Goal: Task Accomplishment & Management: Manage account settings

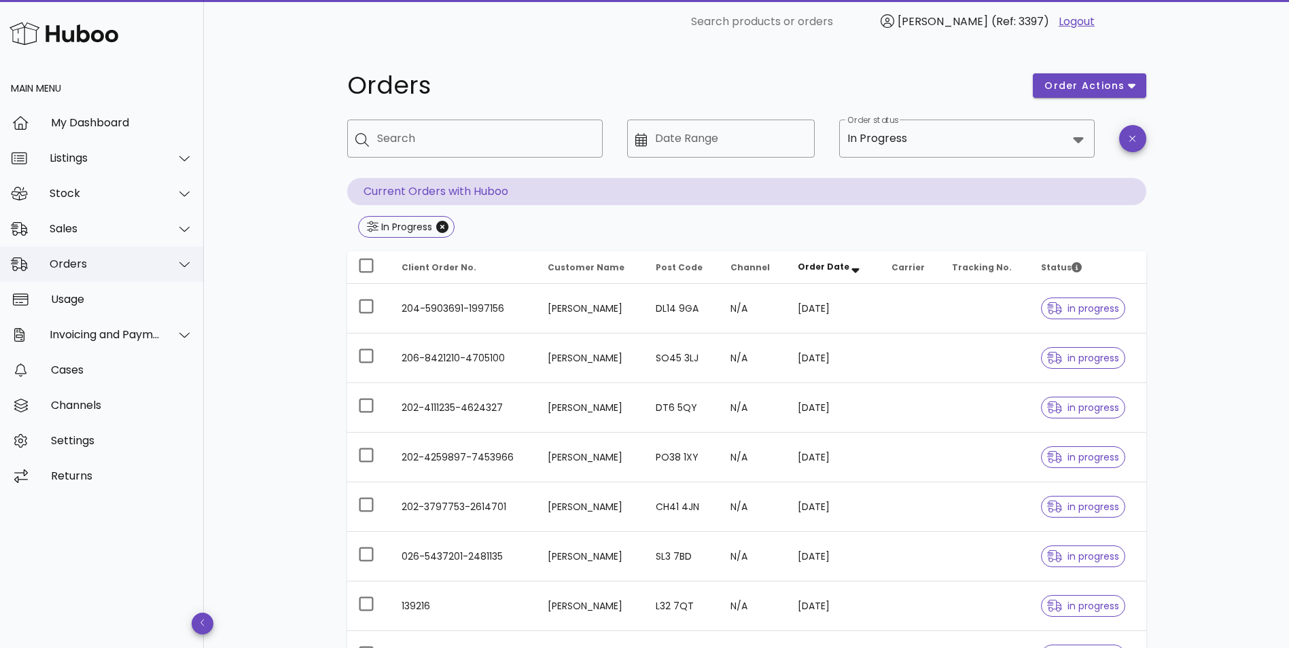
click at [83, 269] on div "Orders" at bounding box center [105, 264] width 111 height 13
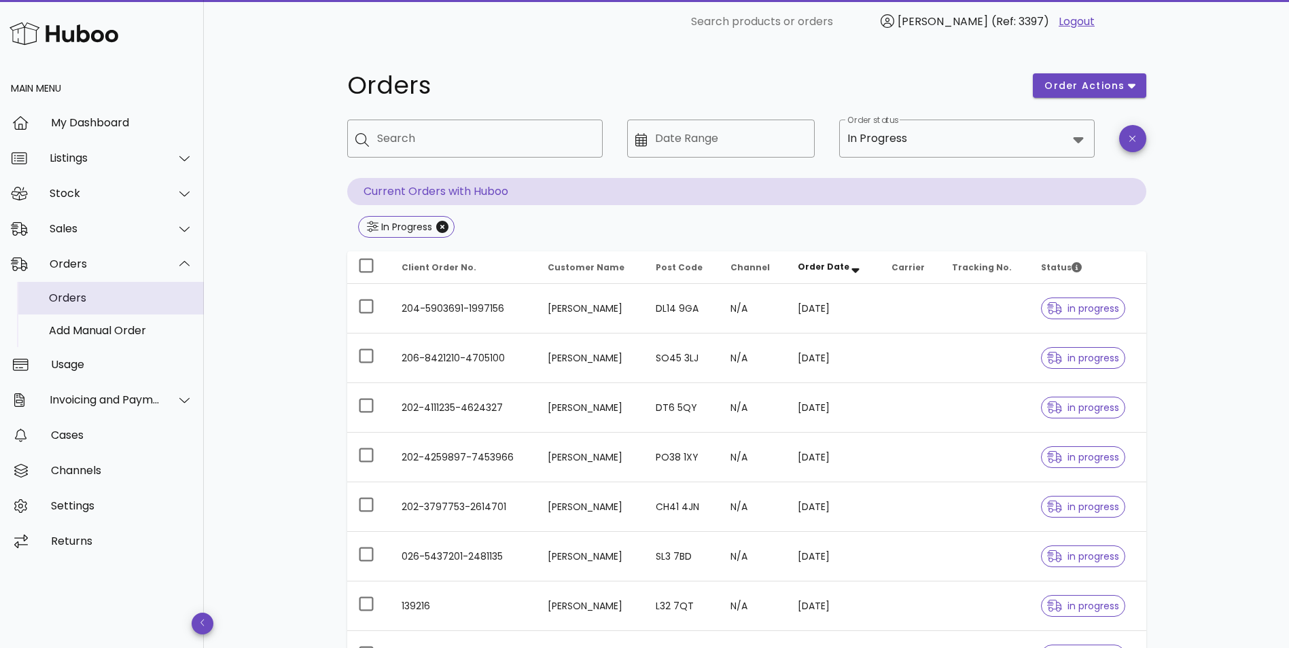
click at [90, 303] on div "Orders" at bounding box center [121, 297] width 144 height 13
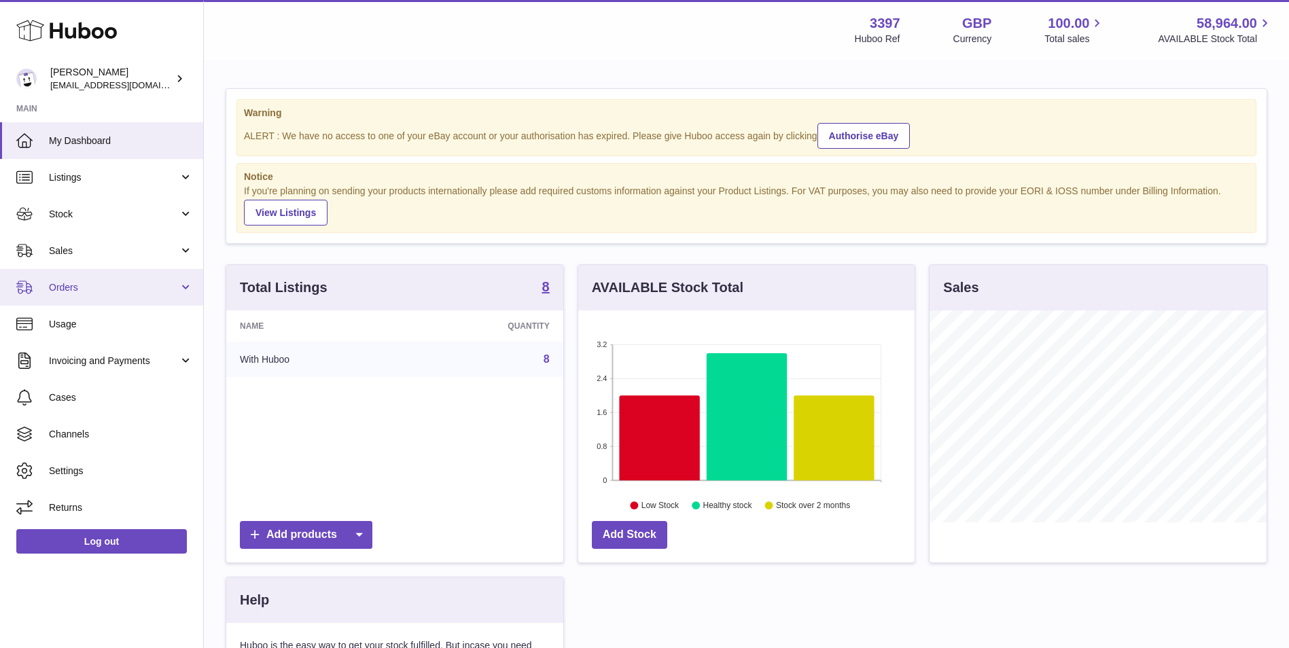
scroll to position [212, 336]
click at [122, 291] on span "Orders" at bounding box center [114, 287] width 130 height 13
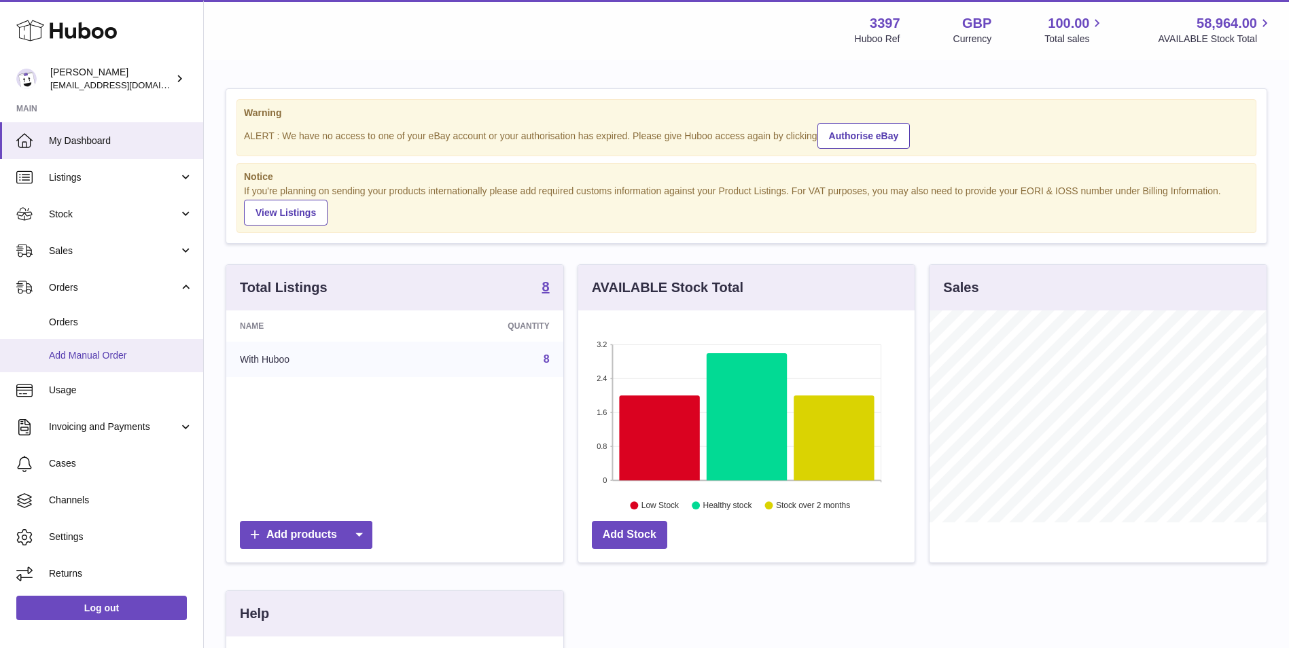
click at [107, 354] on span "Add Manual Order" at bounding box center [121, 355] width 144 height 13
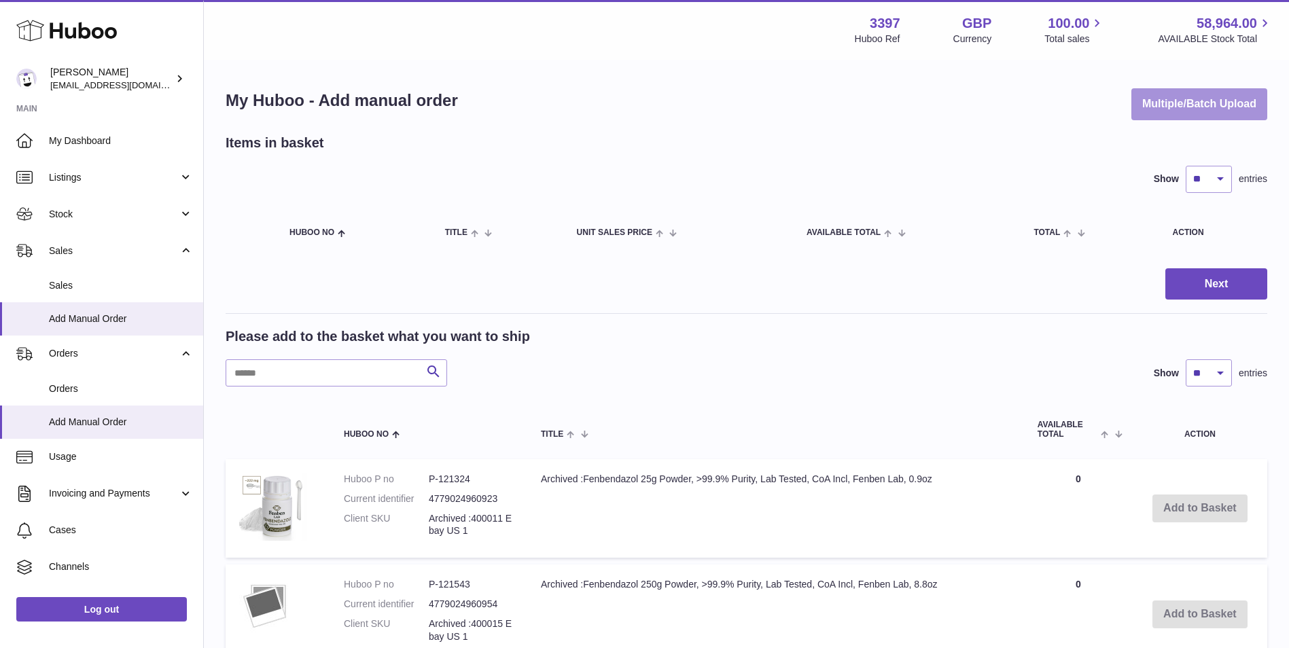
click at [1212, 100] on button "Multiple/Batch Upload" at bounding box center [1199, 104] width 136 height 32
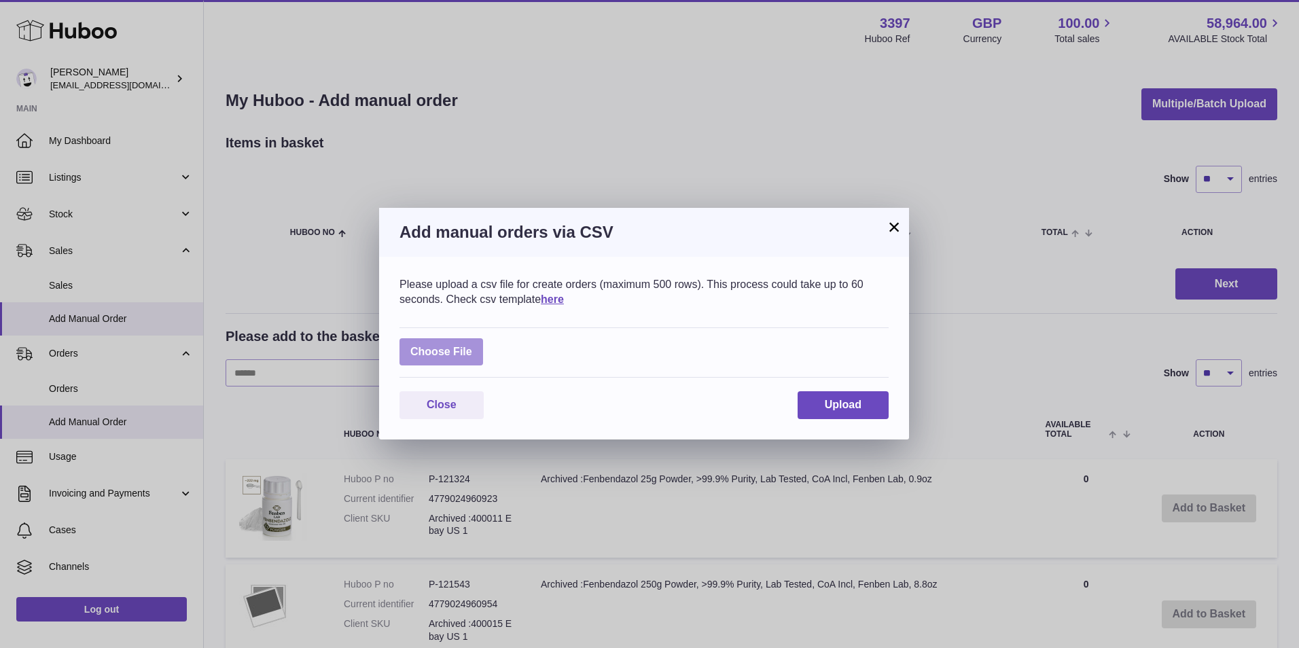
click at [432, 353] on label at bounding box center [442, 352] width 84 height 28
click at [472, 346] on input "file" at bounding box center [472, 345] width 1 height 1
type input "**********"
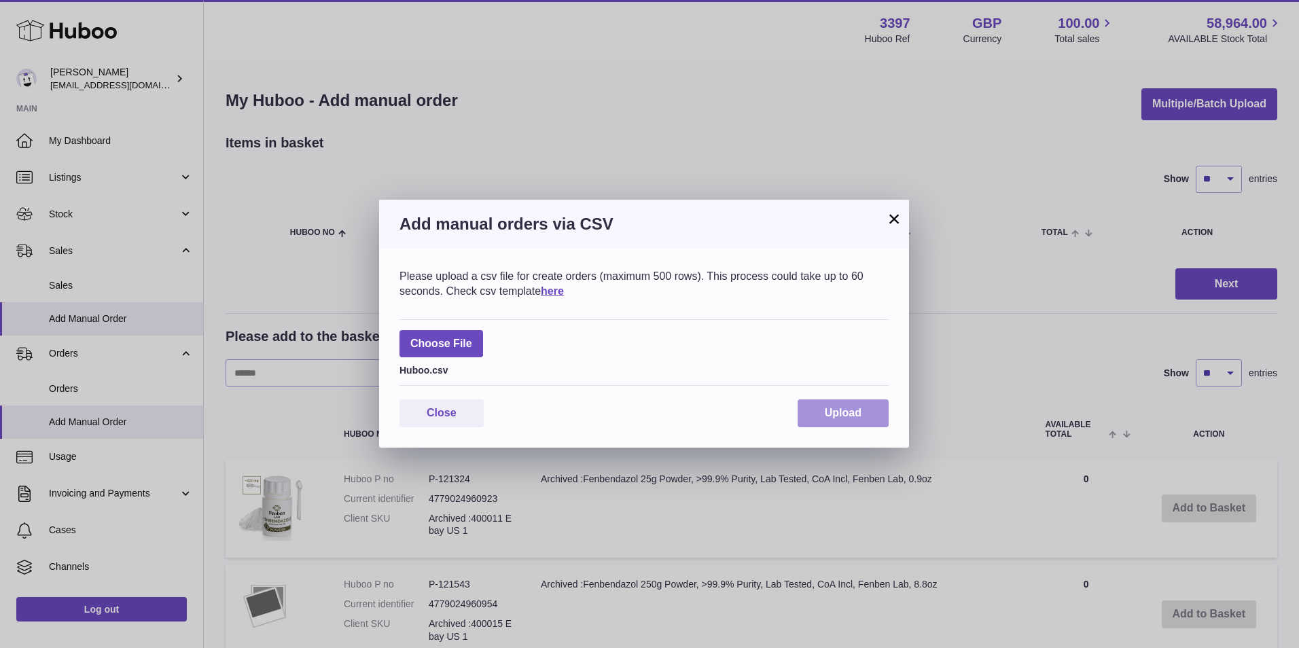
click at [836, 413] on span "Upload" at bounding box center [843, 413] width 37 height 12
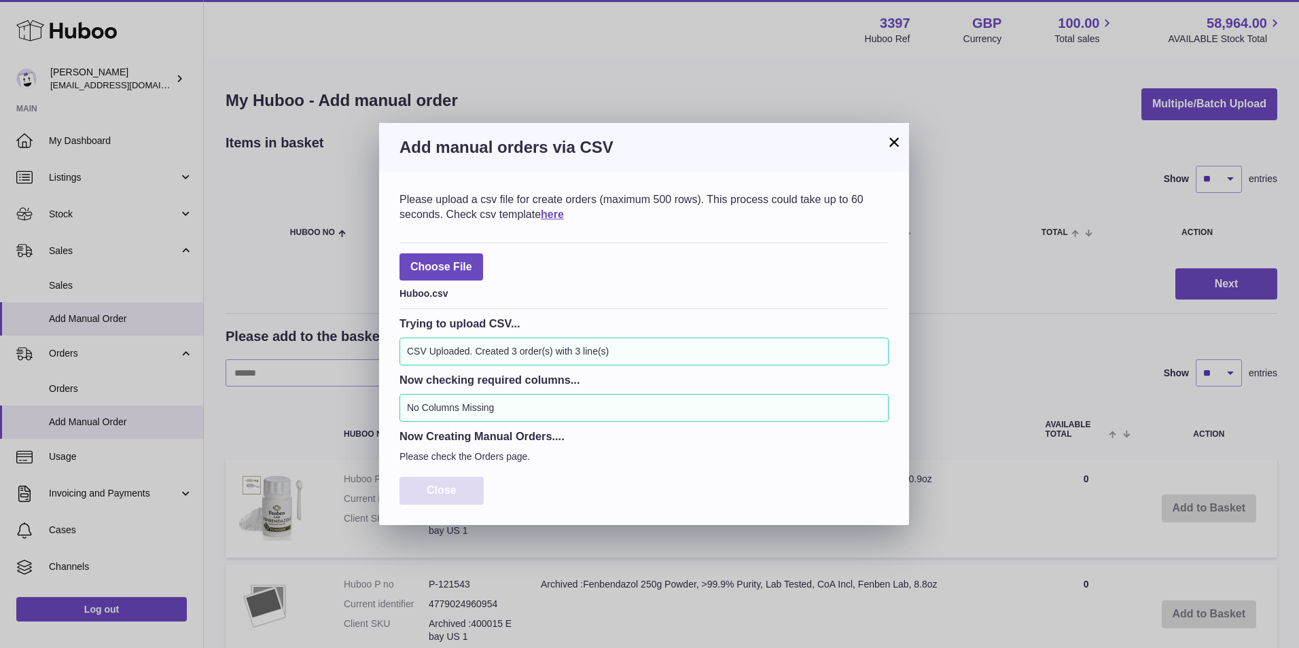
click at [459, 495] on button "Close" at bounding box center [442, 491] width 84 height 28
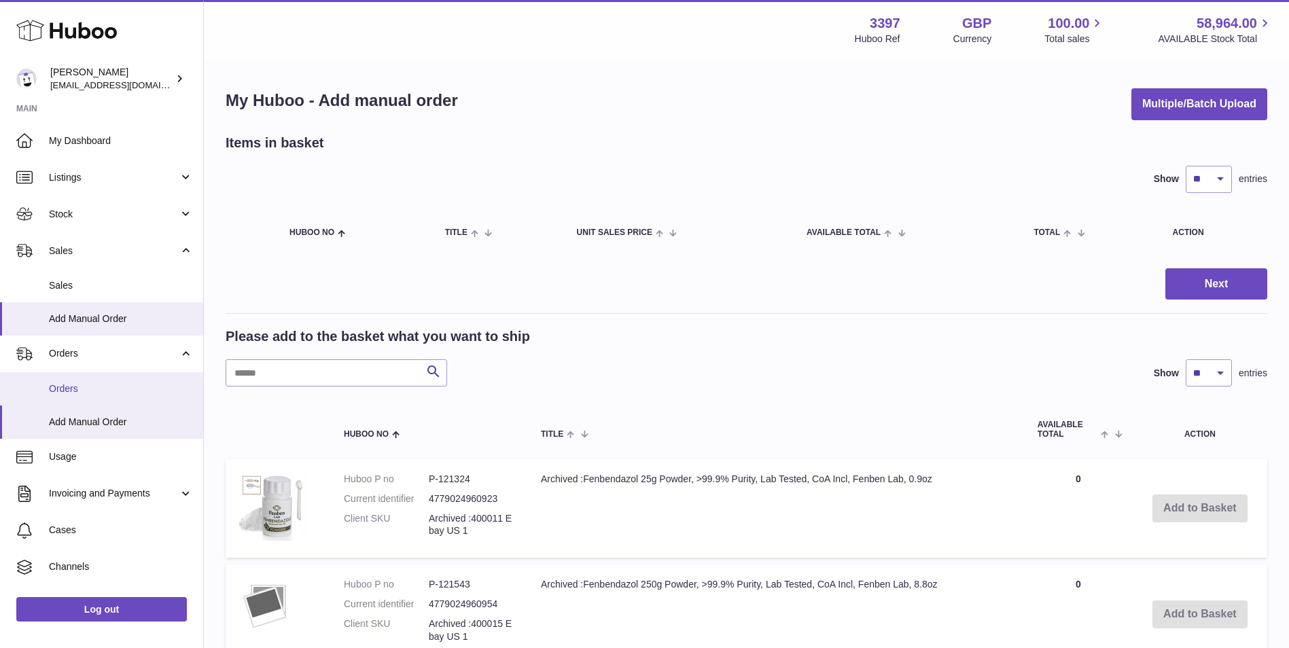
click at [132, 393] on span "Orders" at bounding box center [121, 389] width 144 height 13
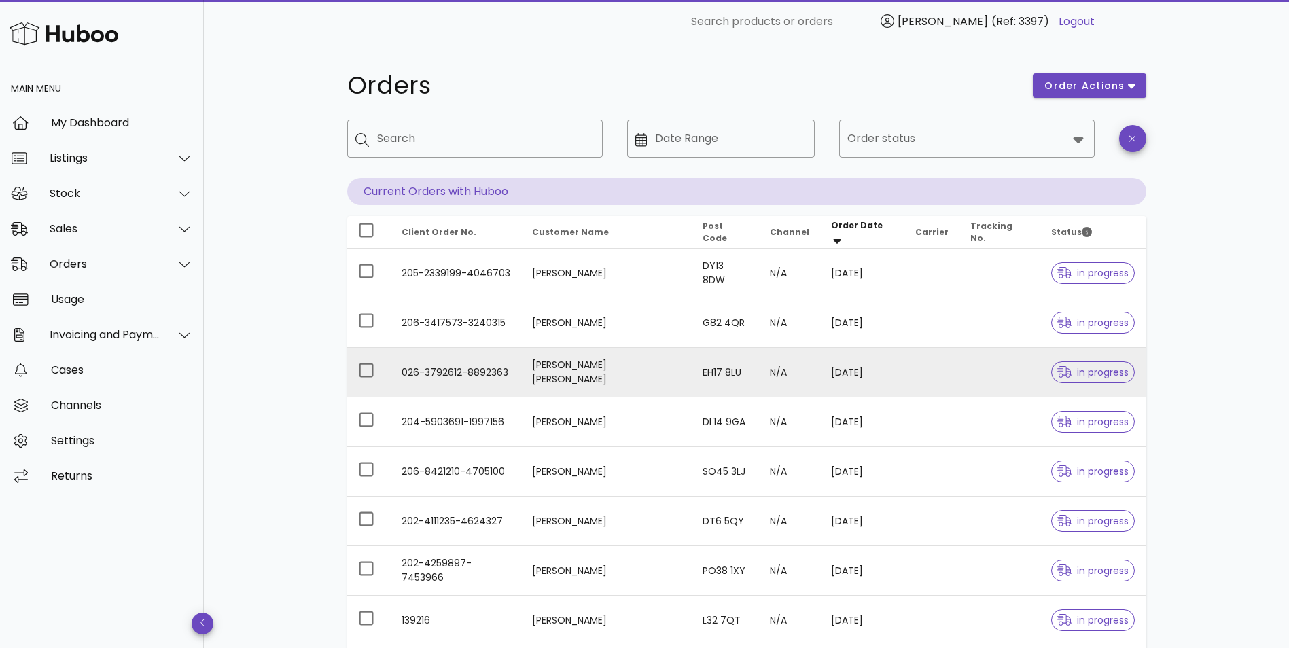
click at [542, 364] on td "MRS Nyree D N Chittick" at bounding box center [606, 373] width 171 height 50
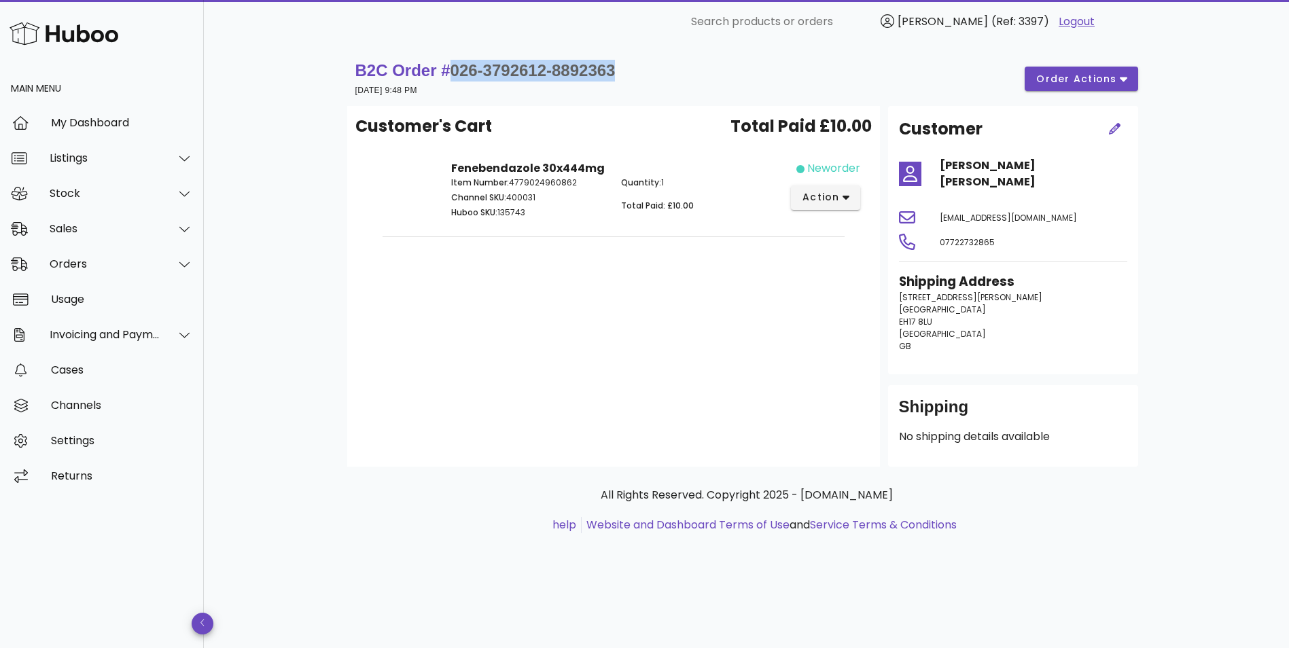
drag, startPoint x: 636, startPoint y: 67, endPoint x: 443, endPoint y: 71, distance: 193.0
click at [443, 71] on div "B2C Order # 026-3792612-8892363 24 August 2025 at 9:48 PM order actions" at bounding box center [746, 79] width 783 height 38
drag, startPoint x: 443, startPoint y: 71, endPoint x: 651, endPoint y: 77, distance: 208.0
click at [663, 75] on div "B2C Order # 026-3792612-8892363 24 August 2025 at 9:48 PM order actions" at bounding box center [746, 79] width 783 height 38
drag, startPoint x: 645, startPoint y: 75, endPoint x: 450, endPoint y: 77, distance: 194.3
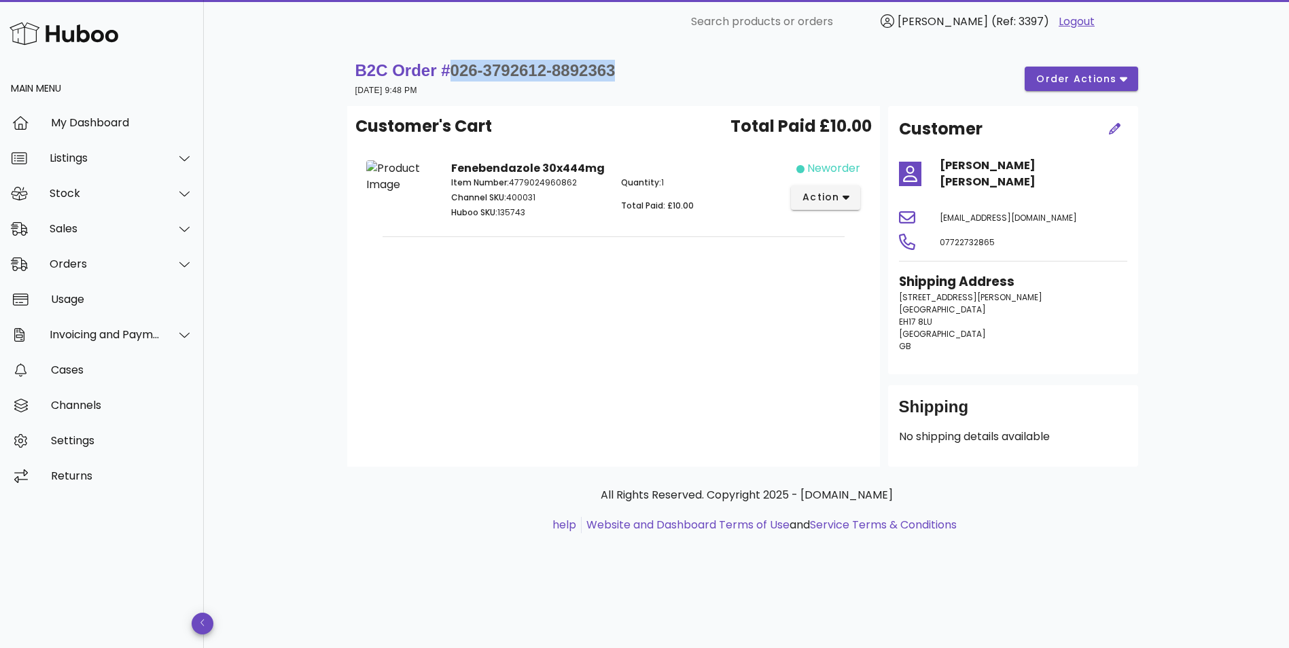
click at [450, 77] on div "B2C Order # 026-3792612-8892363 24 August 2025 at 9:48 PM order actions" at bounding box center [746, 79] width 783 height 38
copy span "026-3792612-8892363"
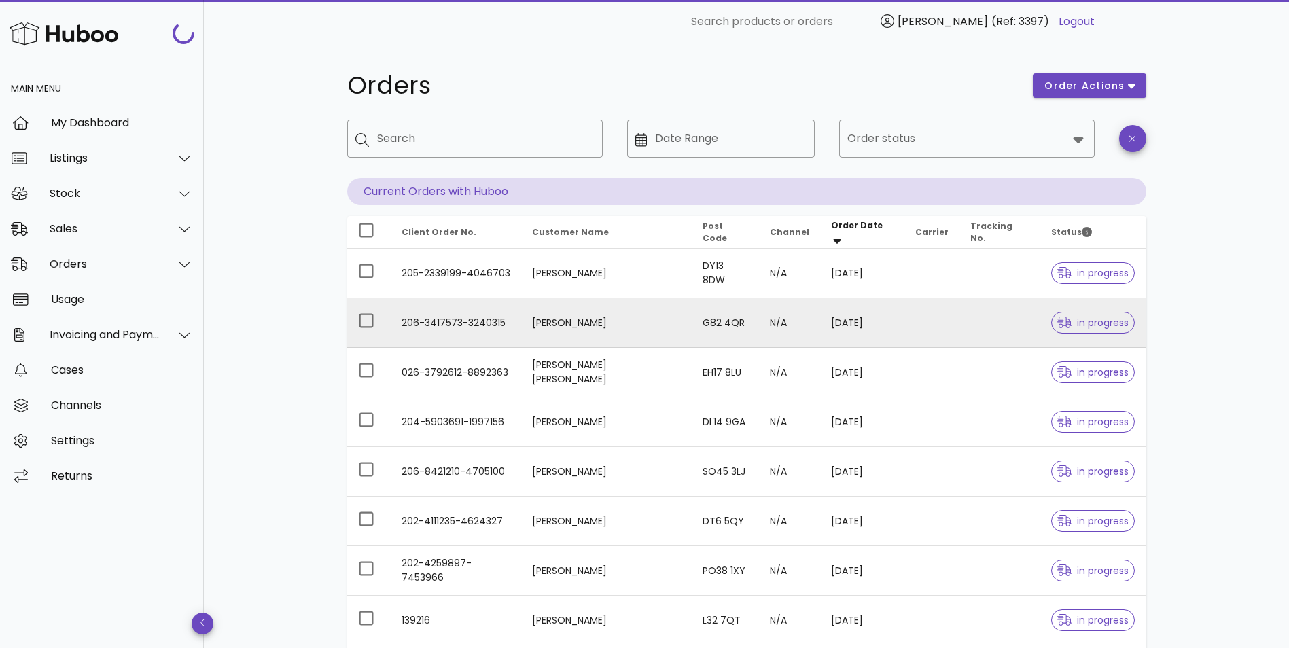
click at [521, 324] on td "206-3417573-3240315" at bounding box center [456, 323] width 130 height 50
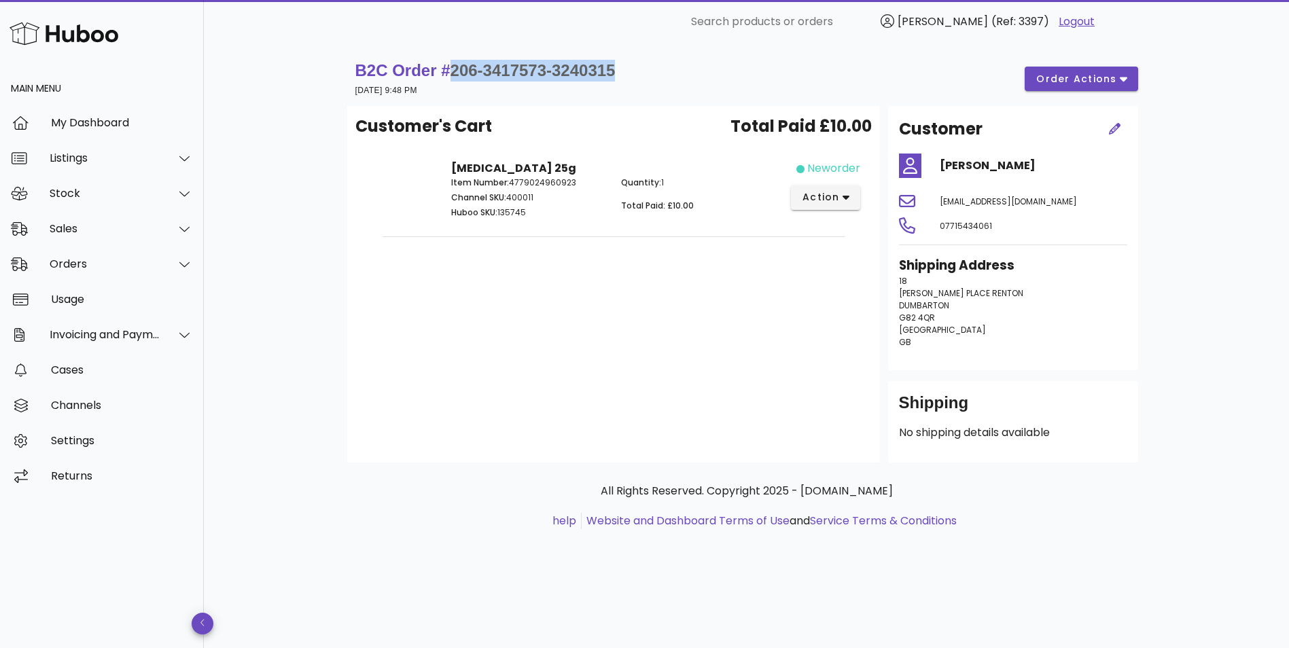
drag, startPoint x: 626, startPoint y: 65, endPoint x: 450, endPoint y: 74, distance: 175.5
click at [450, 74] on div "B2C Order # 206-3417573-3240315 24 August 2025 at 9:48 PM order actions" at bounding box center [746, 79] width 783 height 38
copy span "206-3417573-3240315"
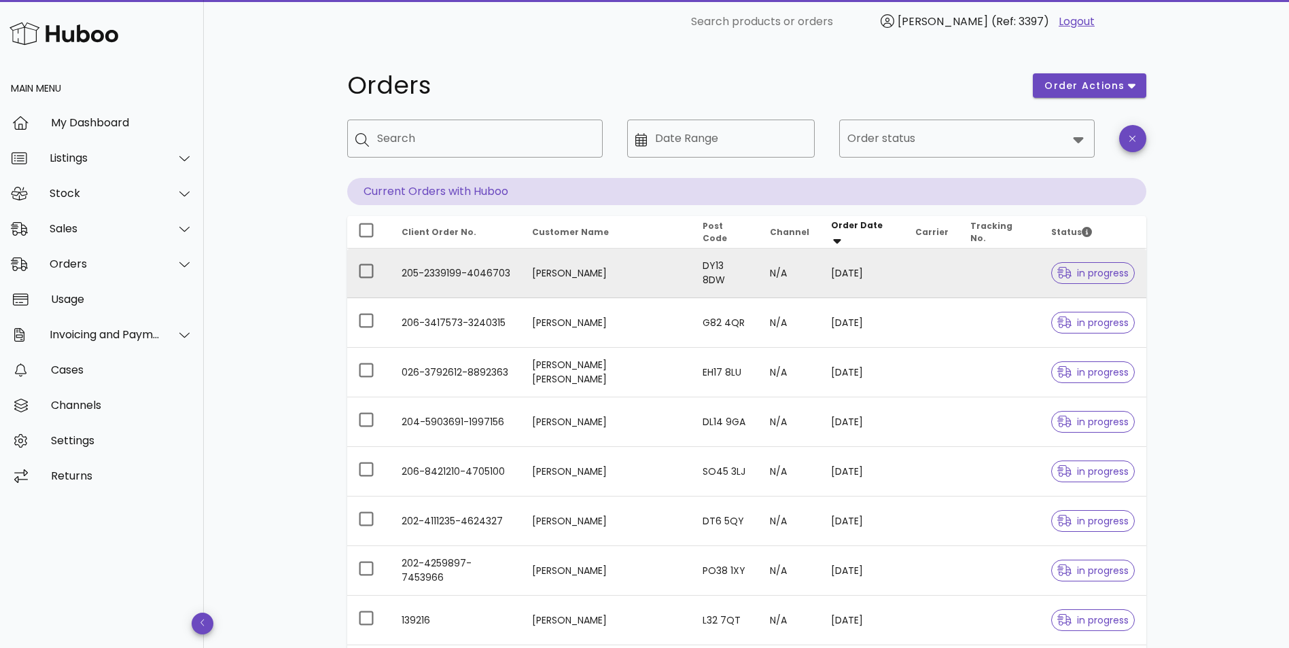
click at [516, 273] on td "205-2339199-4046703" at bounding box center [456, 274] width 130 height 50
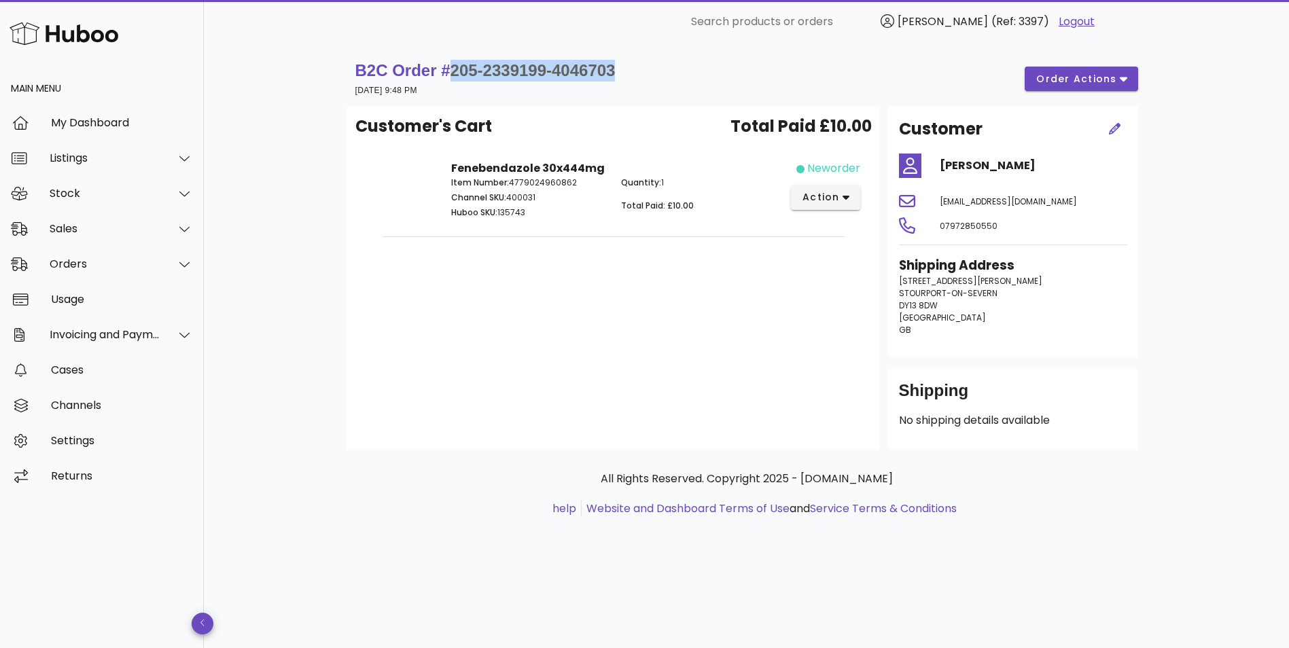
drag, startPoint x: 637, startPoint y: 70, endPoint x: 450, endPoint y: 72, distance: 186.9
click at [450, 72] on div "B2C Order # 205-2339199-4046703 24 August 2025 at 9:48 PM order actions" at bounding box center [746, 79] width 783 height 38
copy span "205-2339199-4046703"
